Goal: Check status: Check status

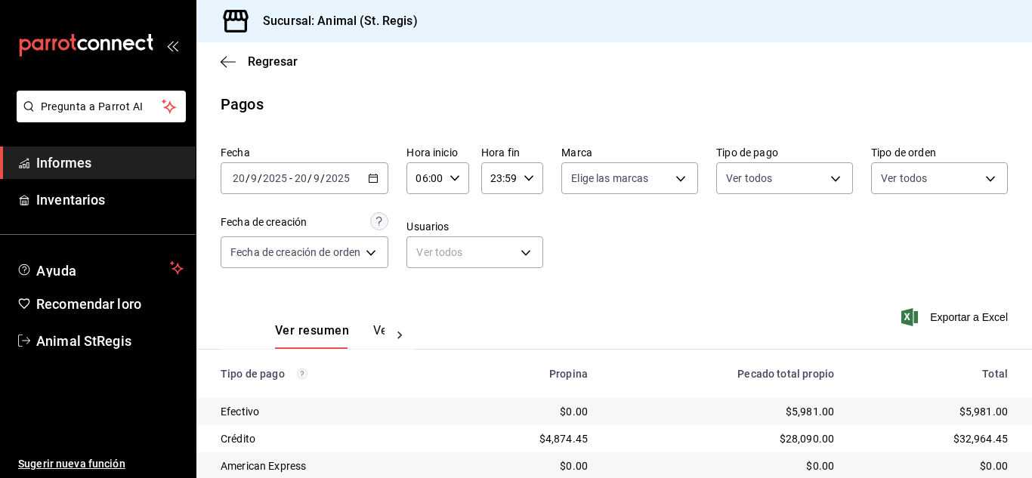
scroll to position [190, 0]
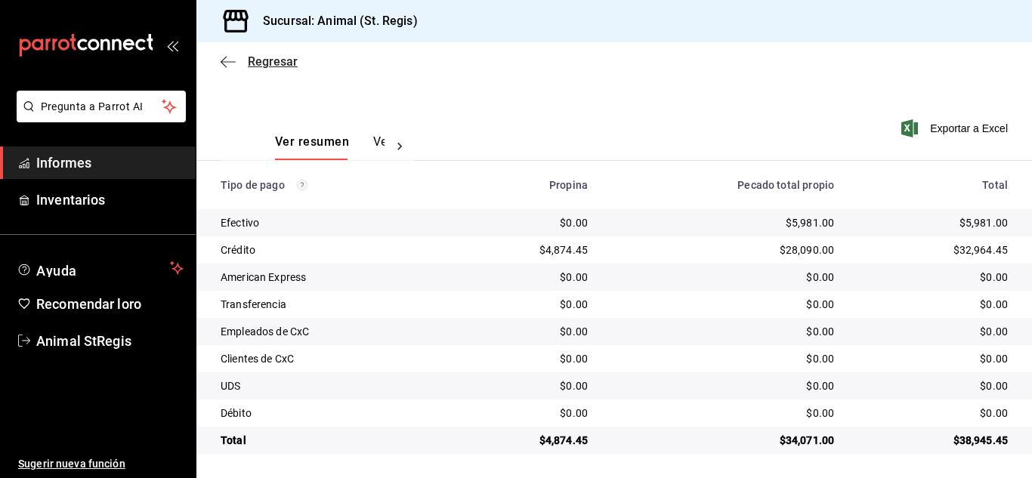
click at [266, 59] on font "Regresar" at bounding box center [273, 61] width 50 height 14
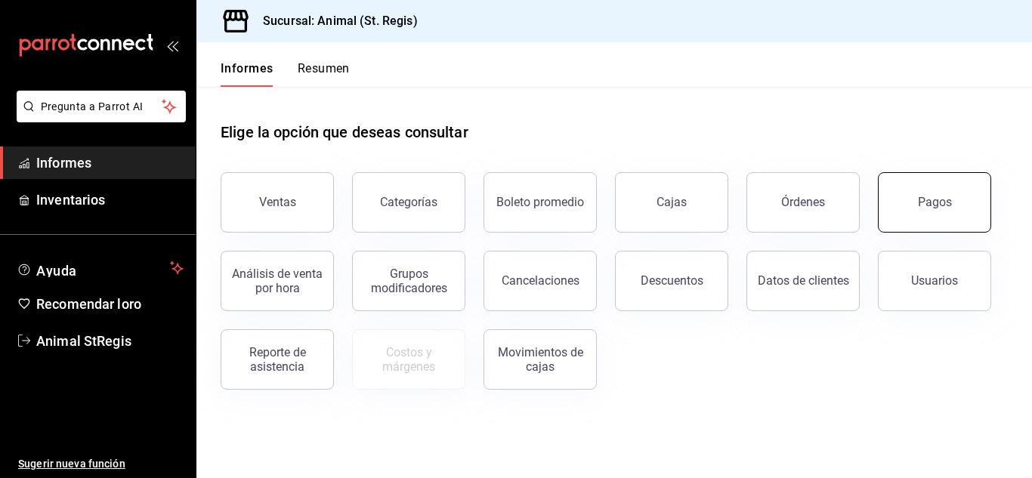
click at [928, 201] on font "Pagos" at bounding box center [935, 202] width 34 height 14
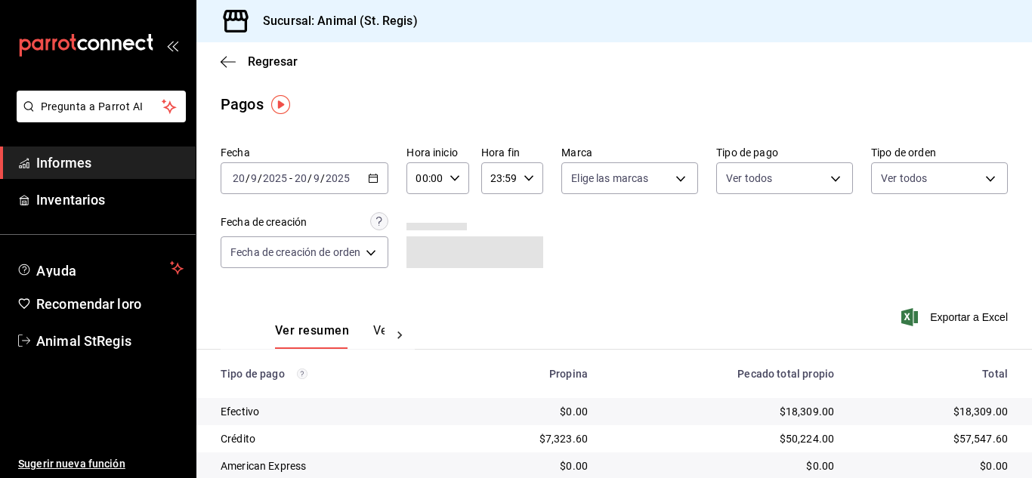
click at [456, 180] on icon "button" at bounding box center [454, 178] width 11 height 11
click at [424, 292] on font "02" at bounding box center [424, 289] width 12 height 12
type input "02:00"
click at [423, 276] on button "06" at bounding box center [424, 283] width 24 height 30
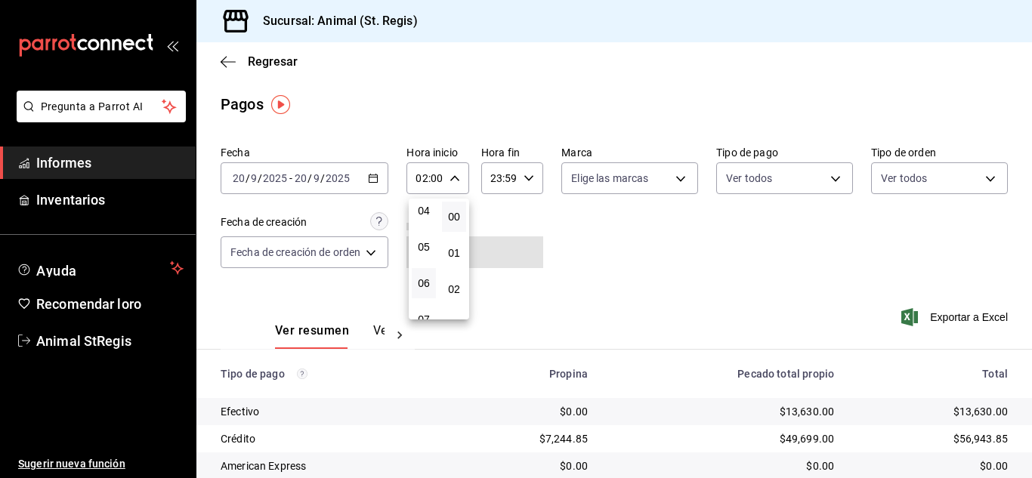
type input "06:00"
click at [879, 295] on div at bounding box center [516, 239] width 1032 height 478
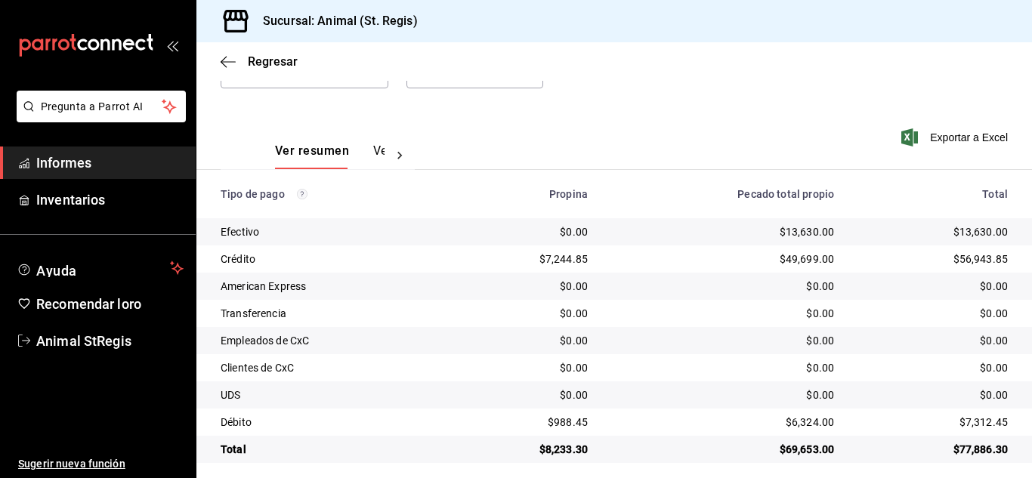
scroll to position [190, 0]
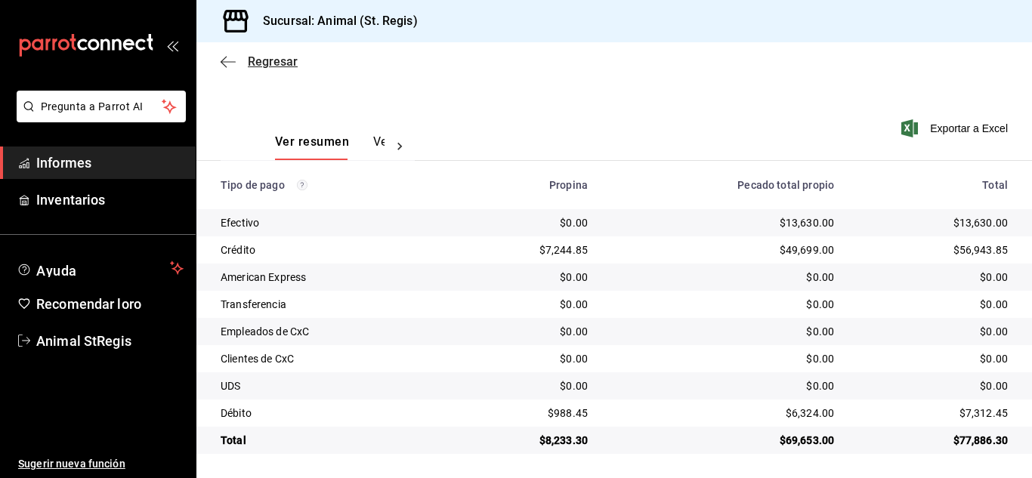
click at [272, 60] on font "Regresar" at bounding box center [273, 61] width 50 height 14
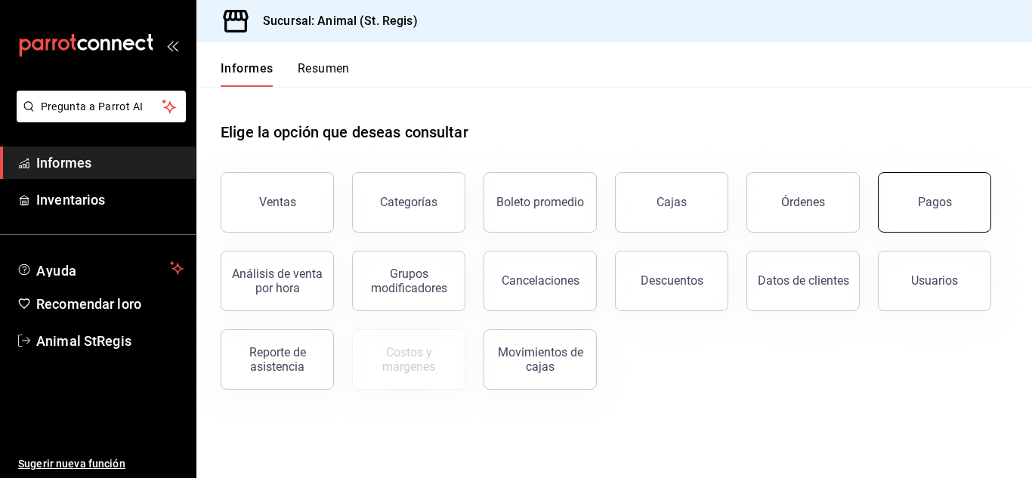
click at [937, 199] on font "Pagos" at bounding box center [935, 202] width 34 height 14
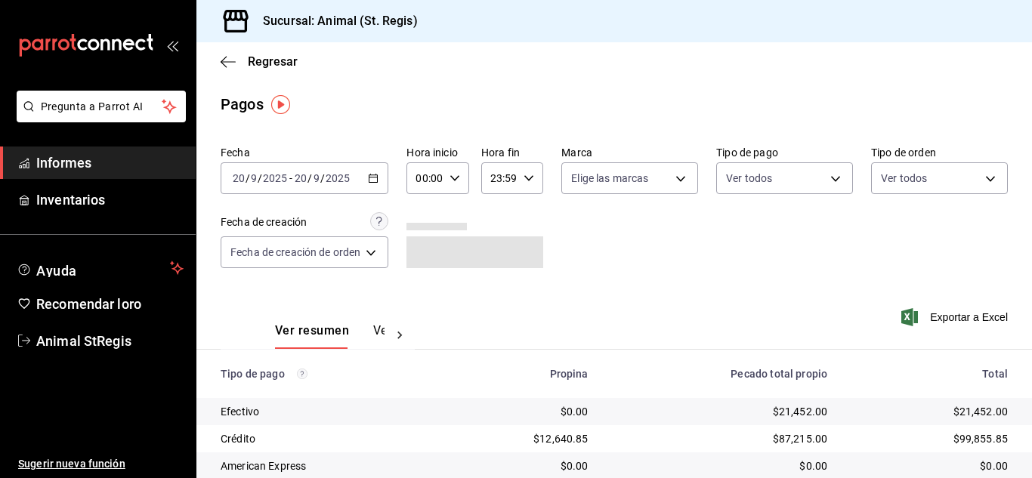
click at [459, 174] on icon "button" at bounding box center [454, 178] width 11 height 11
click at [419, 288] on font "02" at bounding box center [424, 289] width 12 height 12
type input "02:00"
click at [421, 310] on font "06" at bounding box center [424, 313] width 12 height 12
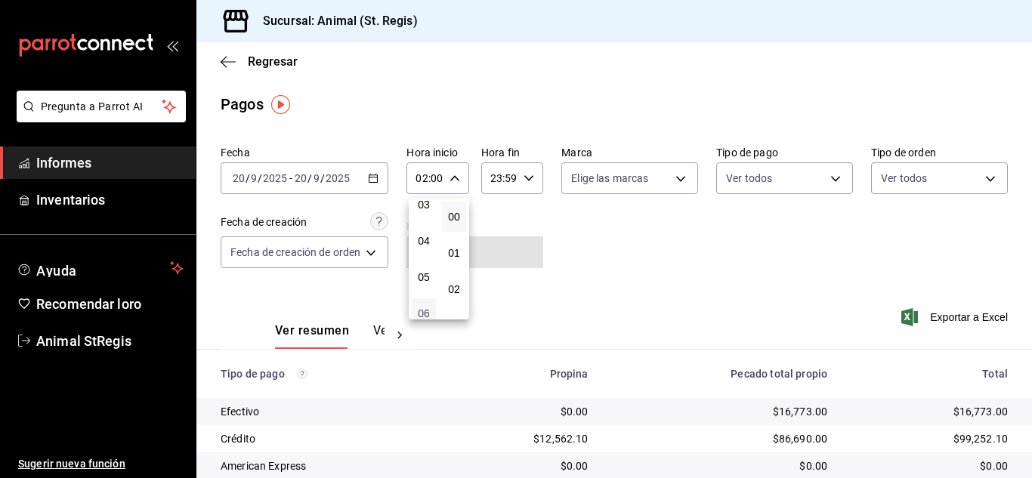
type input "06:00"
drag, startPoint x: 850, startPoint y: 259, endPoint x: 908, endPoint y: 258, distance: 58.2
click at [854, 259] on div at bounding box center [516, 239] width 1032 height 478
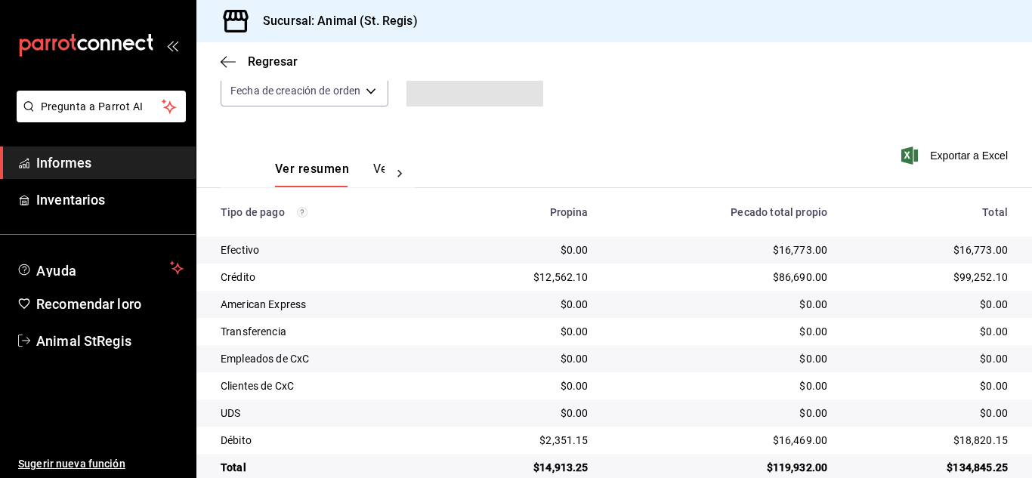
scroll to position [190, 0]
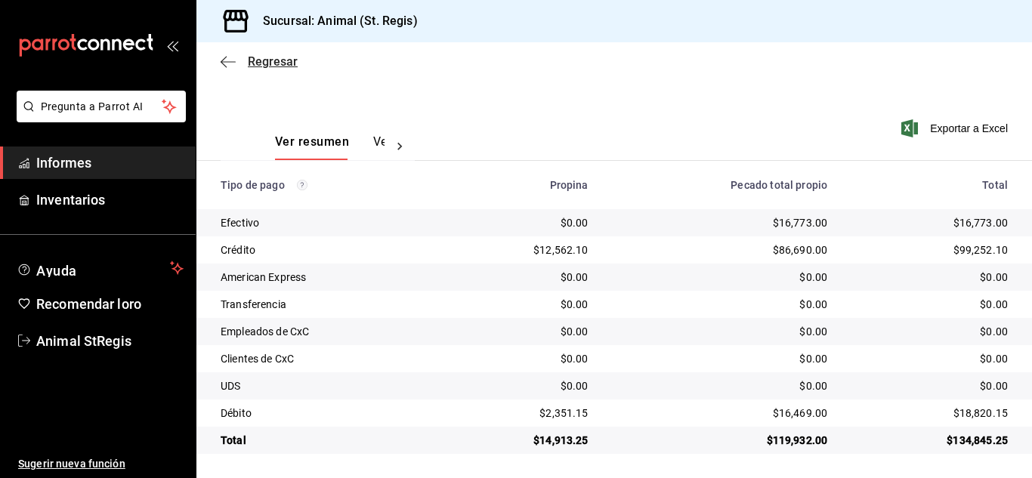
click at [261, 57] on font "Regresar" at bounding box center [273, 61] width 50 height 14
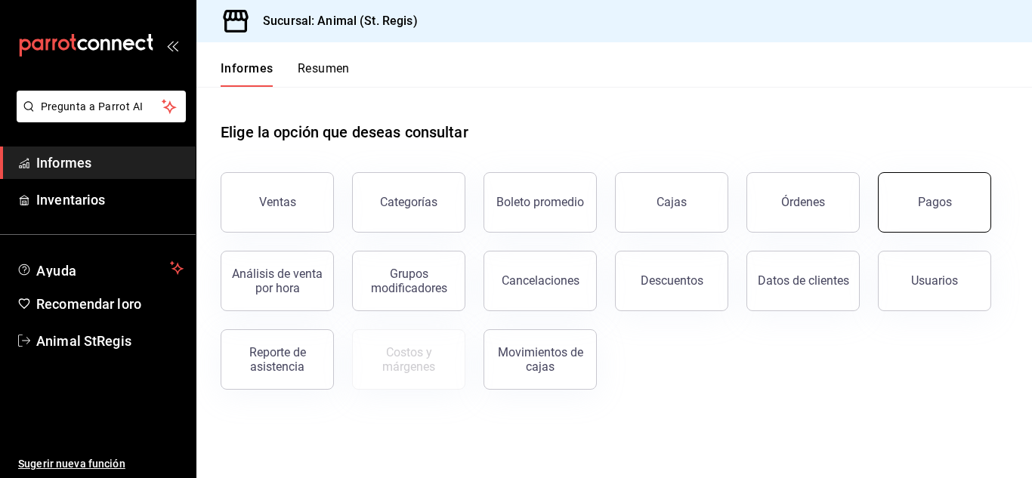
click at [946, 196] on font "Pagos" at bounding box center [935, 202] width 34 height 14
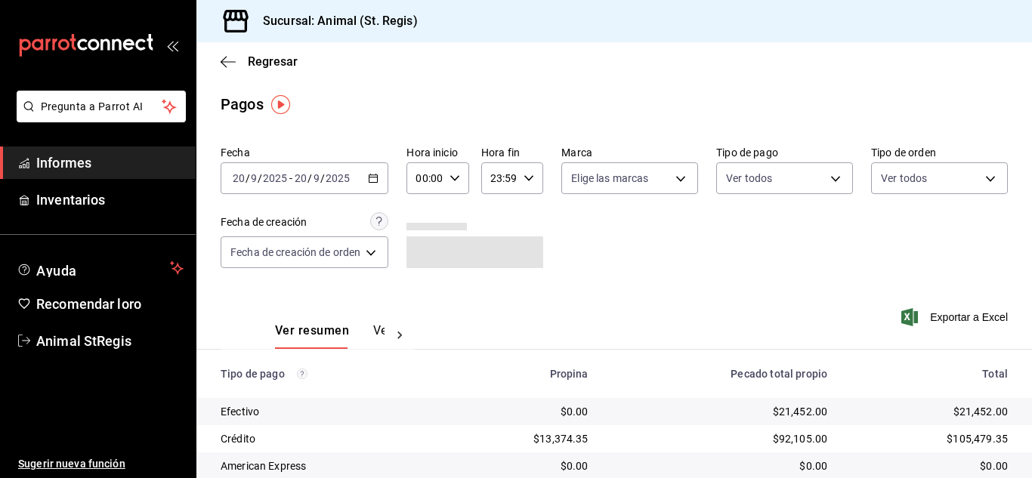
click at [455, 180] on icon "button" at bounding box center [454, 178] width 11 height 11
click at [418, 291] on font "02" at bounding box center [424, 289] width 12 height 12
type input "02:00"
click at [427, 285] on font "06" at bounding box center [424, 283] width 12 height 12
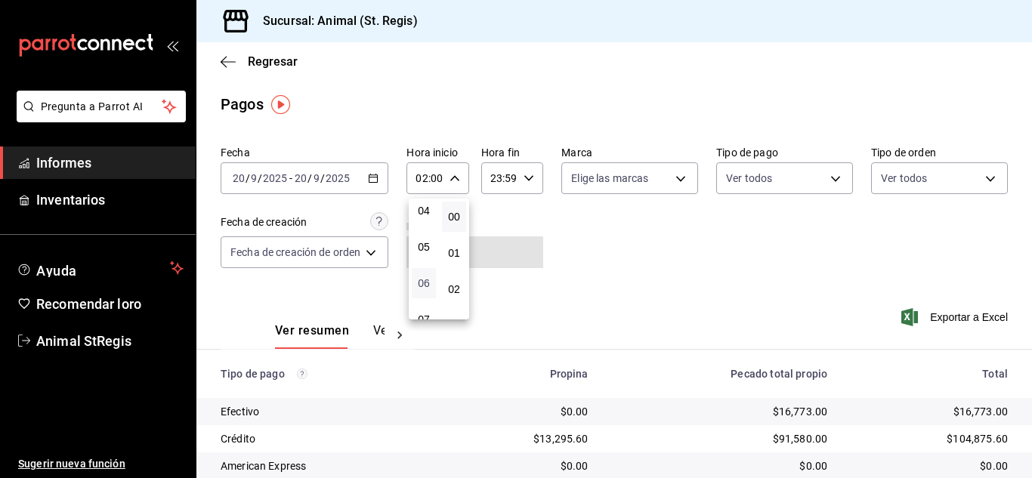
type input "06:00"
click at [1025, 270] on div at bounding box center [516, 239] width 1032 height 478
click at [1016, 267] on div "Fecha [DATE] [DATE] - [DATE] [DATE] Hora inicio 06:00 Hora inicio Hora fin 23:5…" at bounding box center [613, 391] width 835 height 503
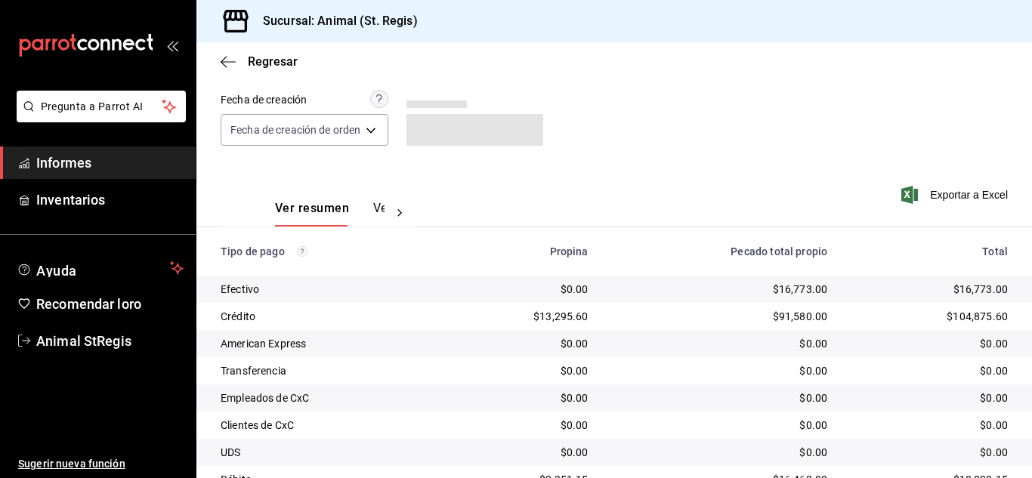
scroll to position [190, 0]
